Goal: Task Accomplishment & Management: Manage account settings

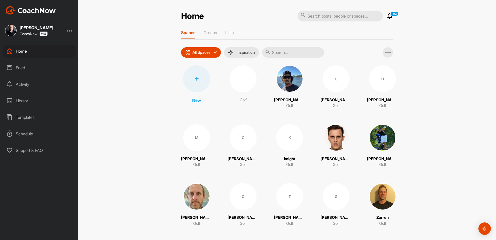
drag, startPoint x: 317, startPoint y: 9, endPoint x: 318, endPoint y: 16, distance: 7.0
click at [318, 16] on div "Home 192 Notifications Invitations [DATE] [PERSON_NAME] posted a video : " Here…" at bounding box center [287, 120] width 418 height 240
click at [310, 16] on input "text" at bounding box center [340, 16] width 85 height 11
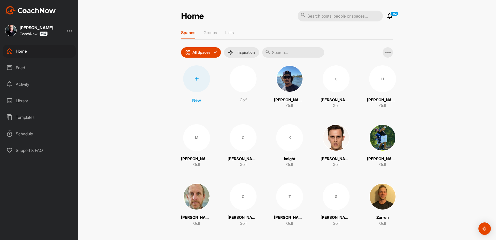
click at [308, 17] on input "text" at bounding box center [340, 16] width 85 height 11
paste input "Joost de Goeij"
type input "Joost de Goeij"
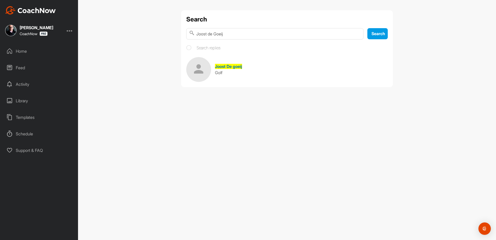
click at [217, 75] on span "Golf" at bounding box center [218, 72] width 7 height 5
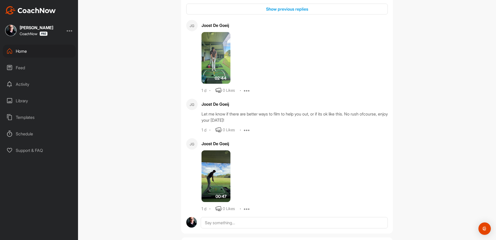
scroll to position [258, 0]
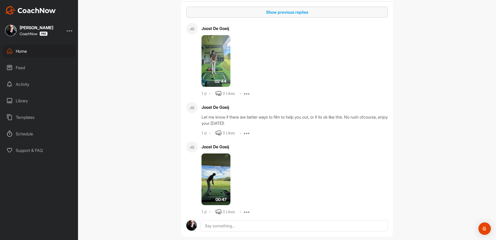
click at [269, 12] on div "Show previous replies" at bounding box center [287, 12] width 193 height 6
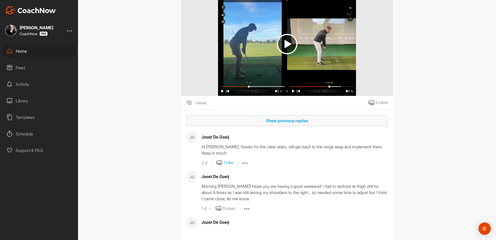
scroll to position [78, 0]
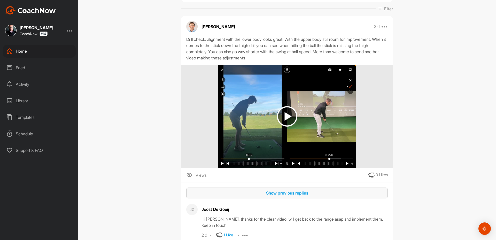
click at [309, 195] on div "Show previous replies" at bounding box center [287, 193] width 193 height 6
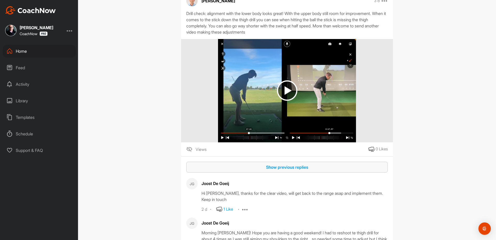
scroll to position [0, 0]
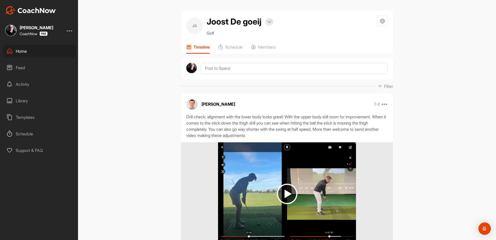
click at [10, 166] on div "[PERSON_NAME] CoachNow Home Feed Activity Library Templates Schedule Support & …" at bounding box center [39, 120] width 78 height 240
click at [23, 49] on div "Home" at bounding box center [39, 51] width 73 height 13
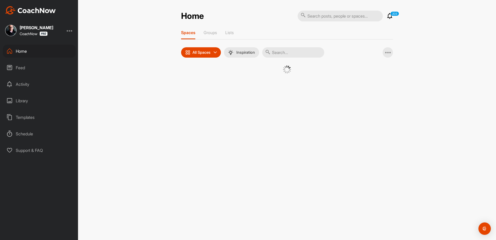
drag, startPoint x: 297, startPoint y: 58, endPoint x: 291, endPoint y: 41, distance: 17.7
click at [293, 45] on div "Spaces Groups Lists All Spaces All spaces SMART LISTS Unanswered by me 15 days …" at bounding box center [287, 58] width 212 height 57
drag, startPoint x: 290, startPoint y: 41, endPoint x: 292, endPoint y: 45, distance: 5.2
click at [291, 44] on div "Spaces Groups Lists All Spaces All spaces SMART LISTS Unanswered by me 15 days …" at bounding box center [287, 58] width 212 height 57
drag, startPoint x: 288, startPoint y: 51, endPoint x: 283, endPoint y: 54, distance: 6.1
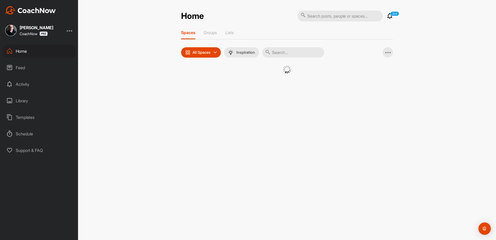
click at [286, 51] on input "text" at bounding box center [293, 52] width 62 height 10
paste input "[PERSON_NAME]"
type input "[PERSON_NAME]"
click at [68, 28] on div "[PERSON_NAME] CoachNow" at bounding box center [39, 30] width 78 height 11
click at [69, 31] on div at bounding box center [70, 30] width 6 height 6
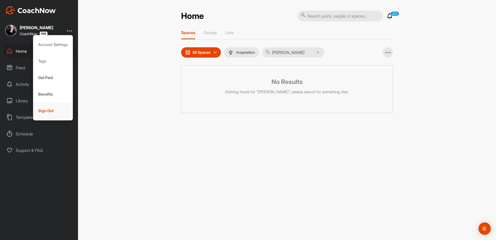
click at [55, 110] on div "Sign Out" at bounding box center [53, 111] width 40 height 17
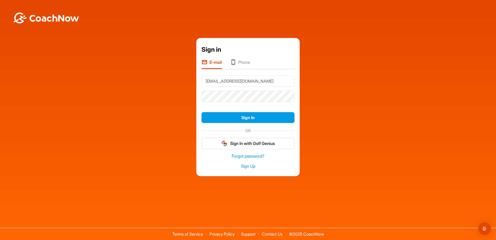
click at [237, 83] on input "[EMAIL_ADDRESS][DOMAIN_NAME]" at bounding box center [248, 80] width 93 height 11
type input "[EMAIL_ADDRESS][DOMAIN_NAME]"
click at [218, 120] on button "Sign In" at bounding box center [248, 117] width 93 height 11
